Goal: Task Accomplishment & Management: Complete application form

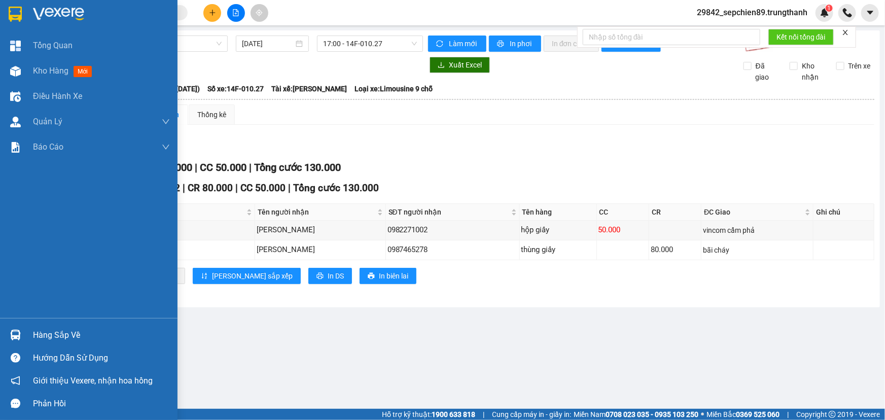
click at [49, 8] on img at bounding box center [58, 14] width 51 height 15
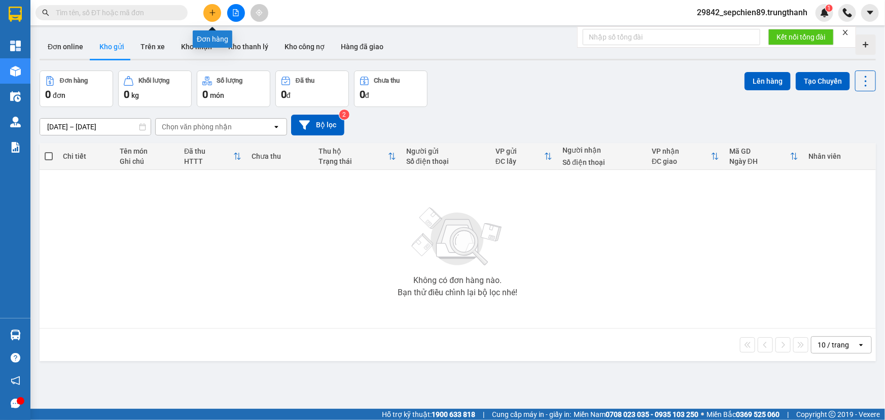
click at [209, 12] on icon "plus" at bounding box center [212, 12] width 7 height 7
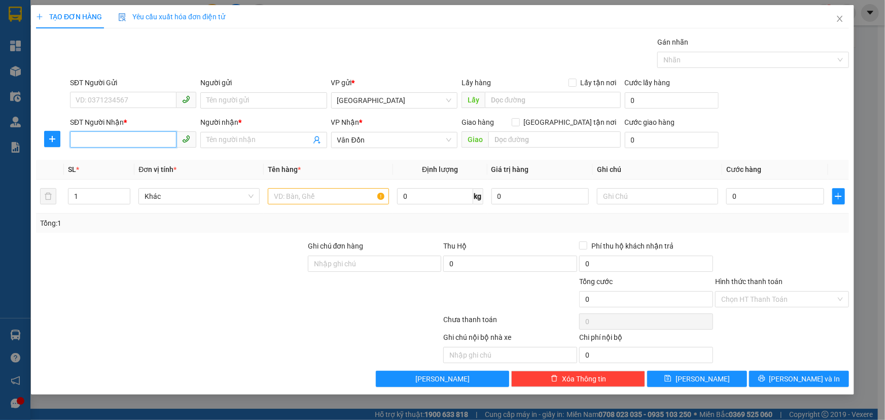
click at [111, 144] on input "SĐT Người Nhận *" at bounding box center [123, 139] width 107 height 16
click at [121, 158] on div "0397211219 - khách" at bounding box center [133, 160] width 114 height 11
type input "0397211219"
type input "khách"
type input "bx cẩm phả"
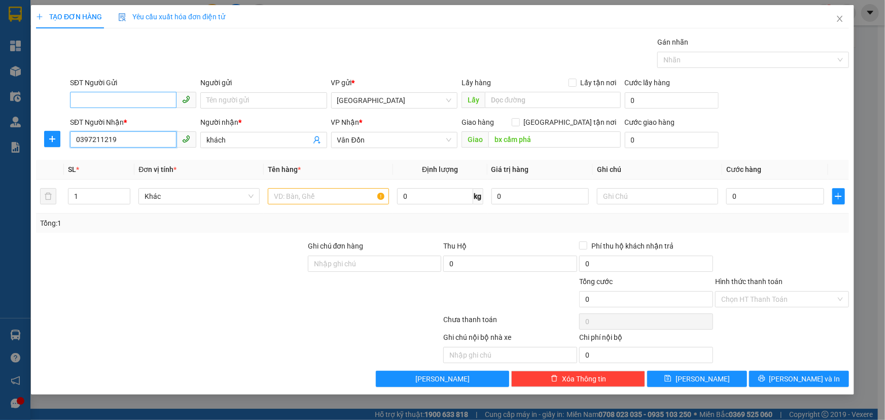
type input "0397211219"
click at [100, 97] on input "SĐT Người Gửi" at bounding box center [123, 100] width 107 height 16
click at [111, 123] on div "0987868511 - Bắc Kinh" at bounding box center [133, 120] width 114 height 11
type input "0987868511"
type input "Bắc Kinh"
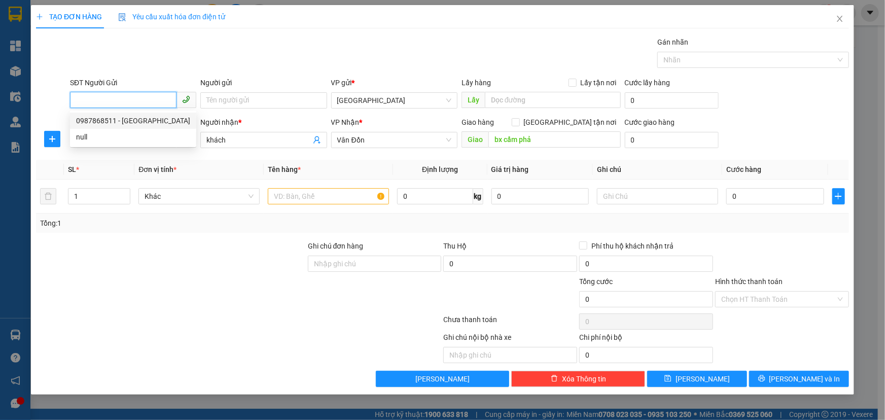
type input "vphn"
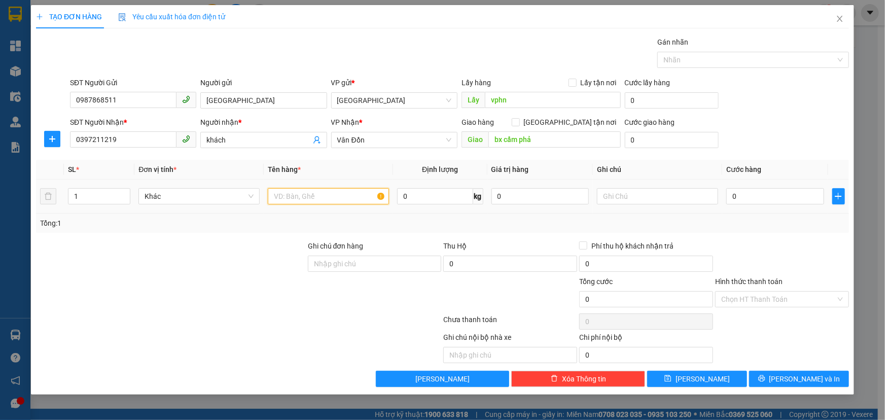
drag, startPoint x: 314, startPoint y: 199, endPoint x: 308, endPoint y: 199, distance: 6.1
click at [314, 199] on input "text" at bounding box center [328, 196] width 121 height 16
type input "răng"
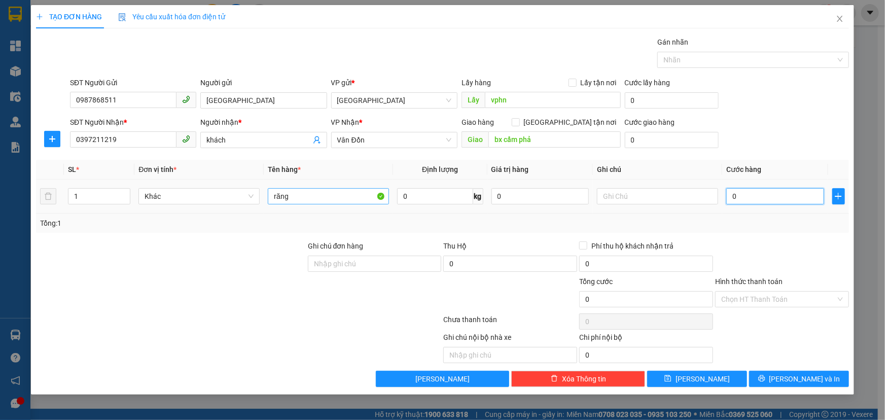
type input "5"
type input "50"
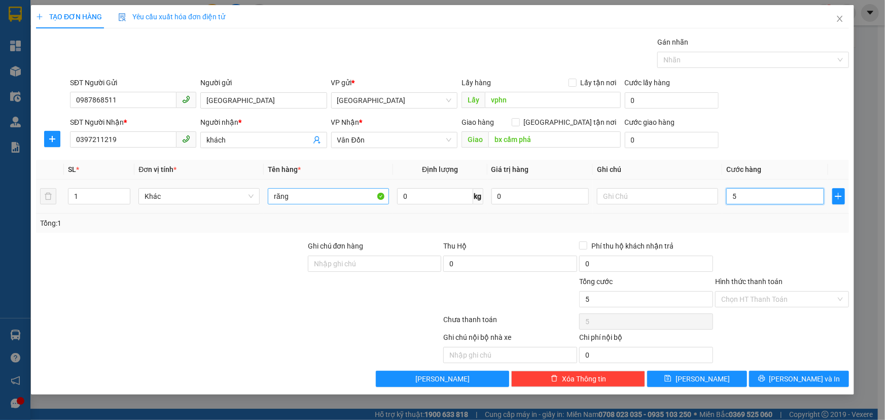
type input "50"
type input "500"
type input "5.000"
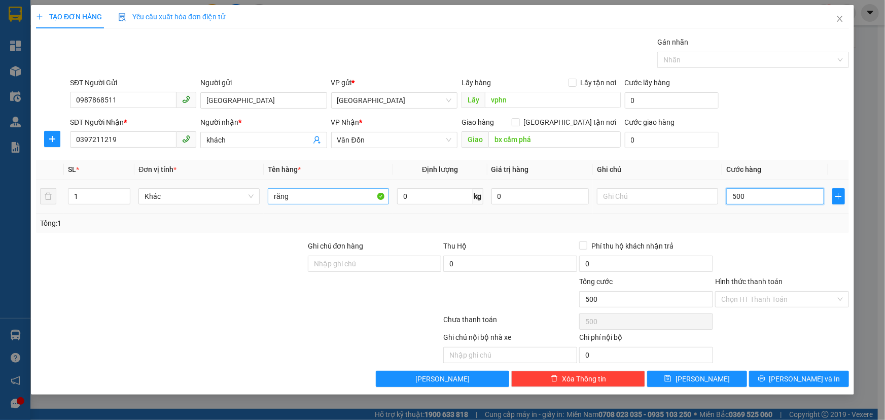
type input "5.000"
type input "50.000"
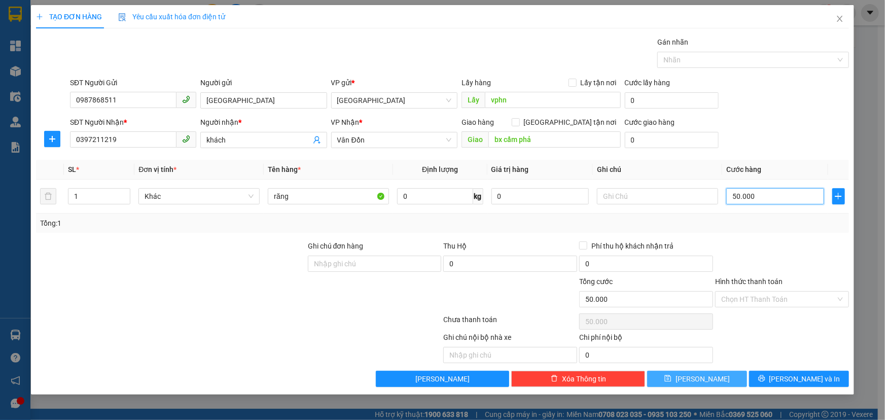
type input "50.000"
drag, startPoint x: 711, startPoint y: 378, endPoint x: 702, endPoint y: 374, distance: 9.3
click at [710, 378] on button "Lưu" at bounding box center [697, 379] width 100 height 16
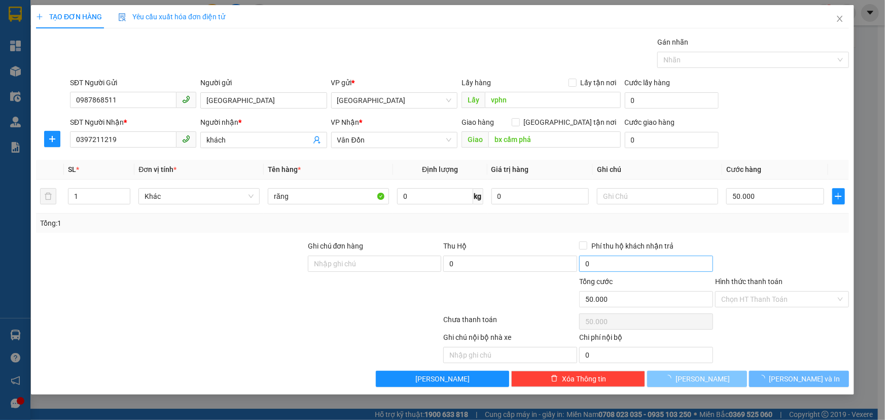
type input "0"
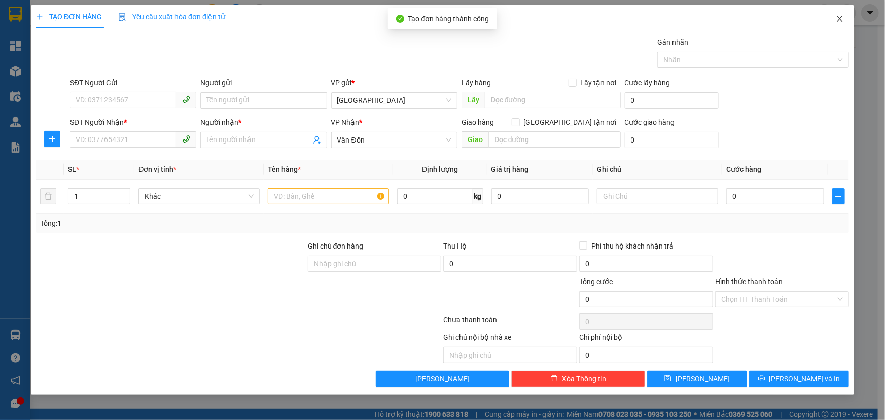
click at [839, 18] on icon "close" at bounding box center [840, 19] width 8 height 8
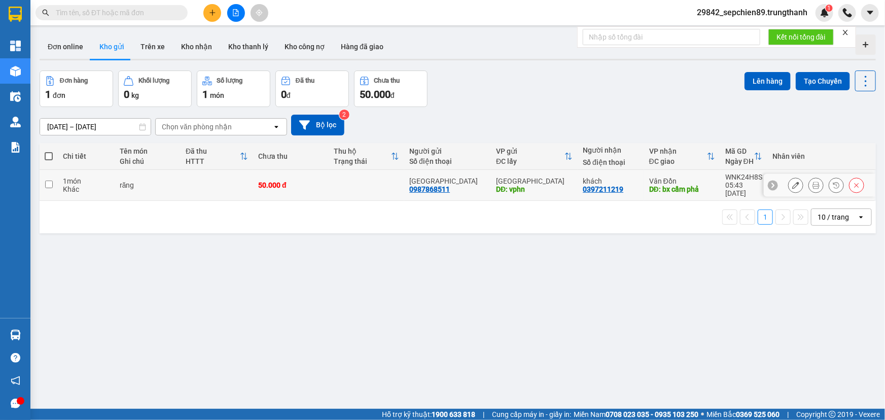
click at [48, 181] on input "checkbox" at bounding box center [49, 185] width 8 height 8
checkbox input "true"
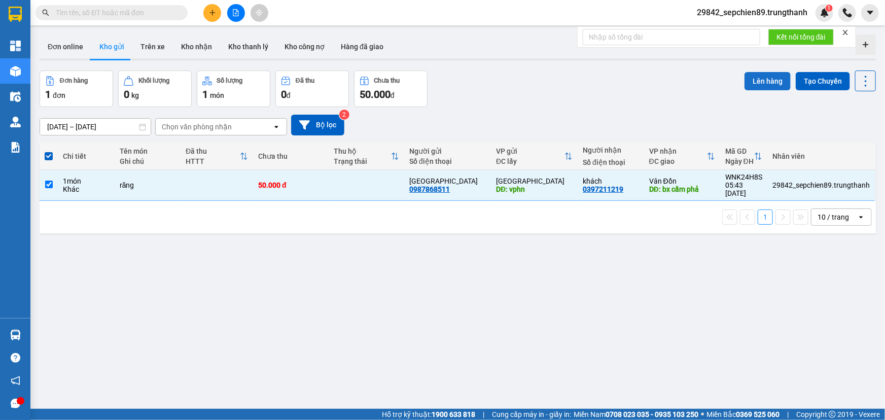
click at [759, 81] on button "Lên hàng" at bounding box center [768, 81] width 46 height 18
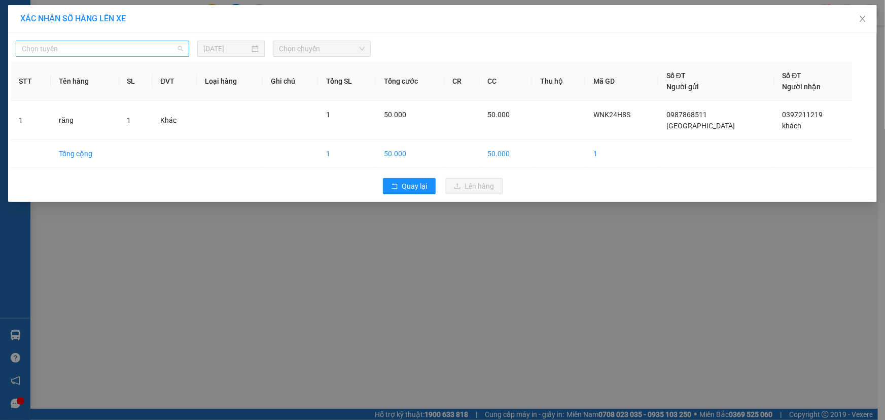
click at [101, 50] on span "Chọn tuyến" at bounding box center [102, 48] width 161 height 15
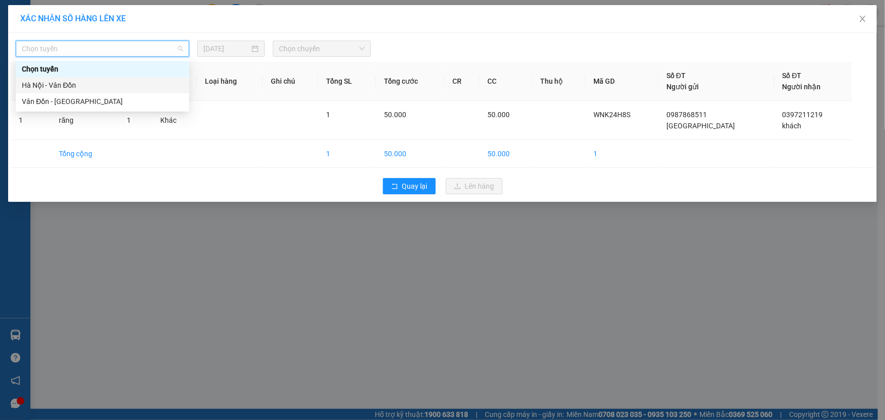
click at [71, 85] on div "Hà Nội - Vân Đồn" at bounding box center [102, 85] width 161 height 11
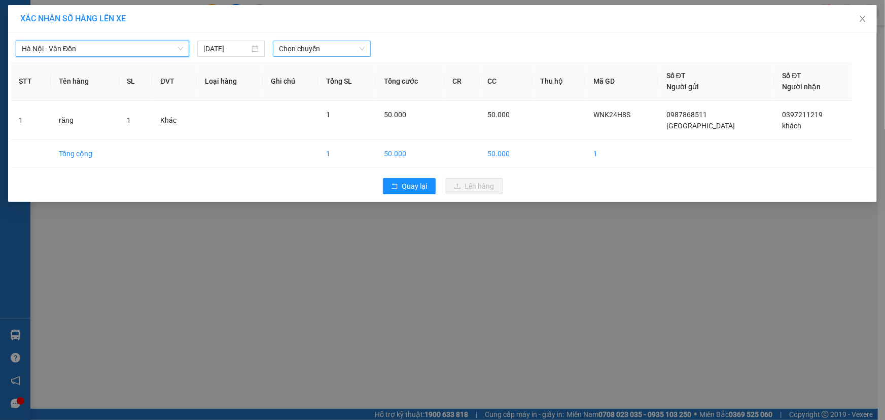
click at [314, 47] on span "Chọn chuyến" at bounding box center [322, 48] width 86 height 15
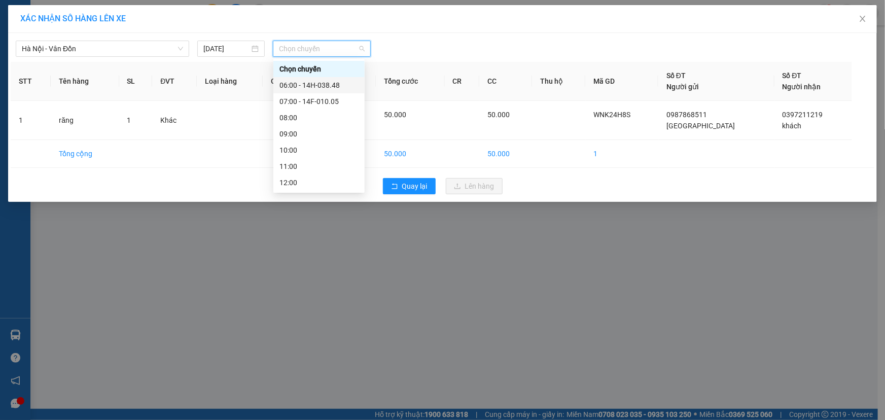
click at [329, 89] on div "06:00 - 14H-038.48" at bounding box center [318, 85] width 79 height 11
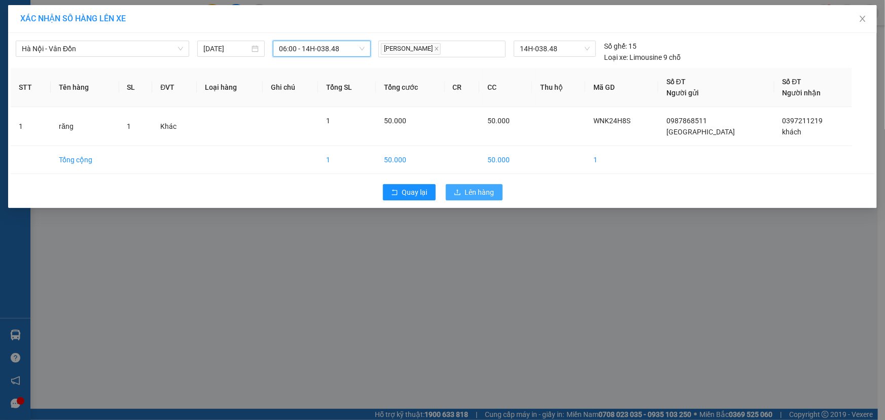
click at [478, 195] on span "Lên hàng" at bounding box center [479, 192] width 29 height 11
